Goal: Task Accomplishment & Management: Complete application form

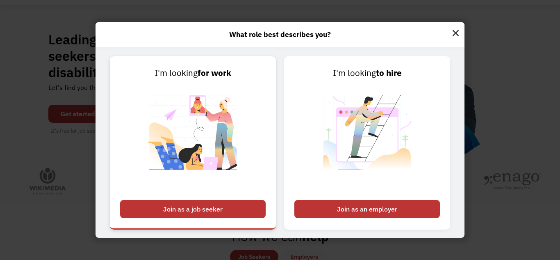
click at [224, 212] on div "Join as a job seeker" at bounding box center [193, 209] width 146 height 18
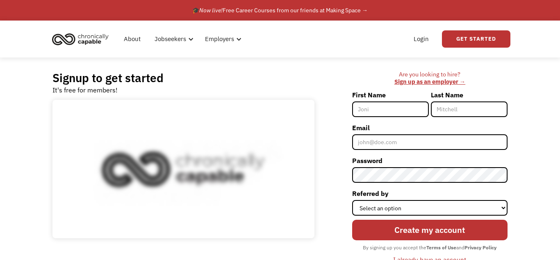
click at [390, 106] on input "First Name" at bounding box center [390, 109] width 77 height 16
type input "[PERSON_NAME]"
click at [468, 112] on input "Last Name" at bounding box center [469, 109] width 77 height 16
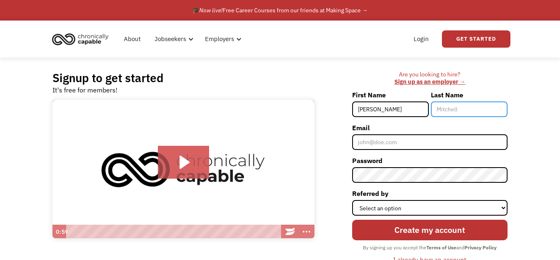
type input "Nasr"
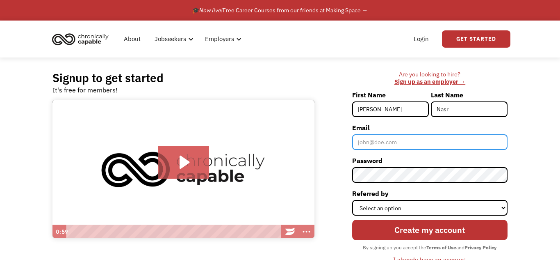
click at [399, 144] on input "Email" at bounding box center [429, 142] width 155 height 16
type input "[EMAIL_ADDRESS][DOMAIN_NAME]"
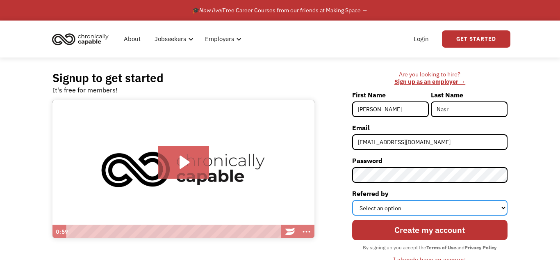
click at [400, 210] on select "Select an option Instagram Facebook Twitter Search Engine News Article Word of …" at bounding box center [429, 208] width 155 height 16
select select "Facebook"
click at [352, 200] on select "Select an option Instagram Facebook Twitter Search Engine News Article Word of …" at bounding box center [429, 208] width 155 height 16
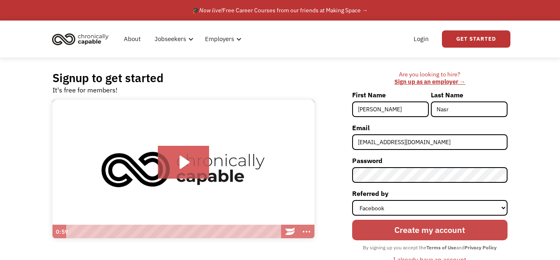
click at [399, 230] on input "Create my account" at bounding box center [429, 229] width 155 height 20
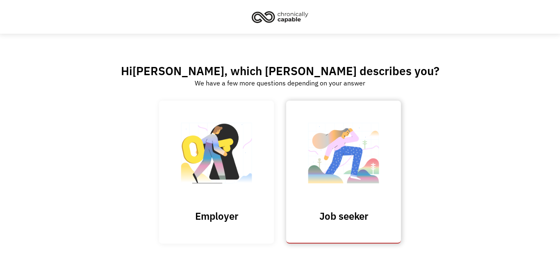
click at [334, 176] on img at bounding box center [344, 157] width 82 height 80
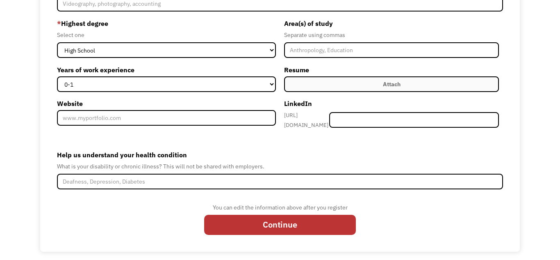
scroll to position [139, 0]
